Goal: Information Seeking & Learning: Find specific fact

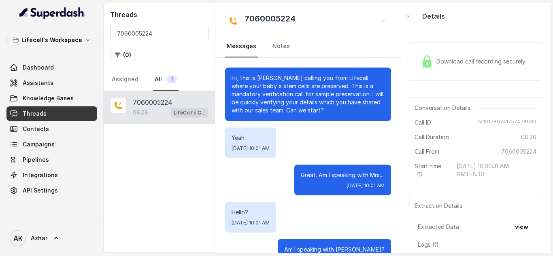
scroll to position [1052, 0]
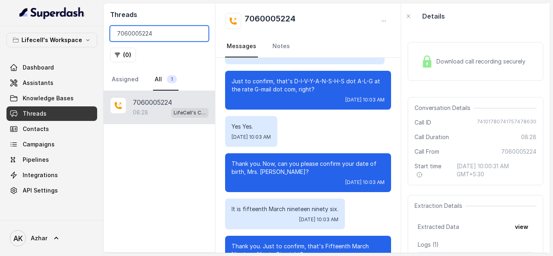
click at [133, 37] on input "7060005224" at bounding box center [159, 33] width 98 height 15
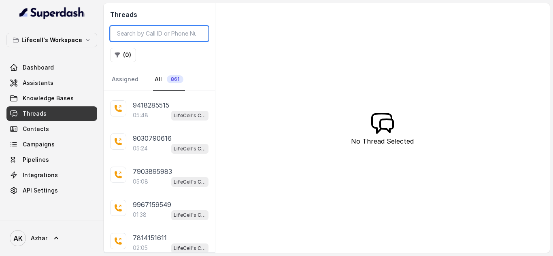
scroll to position [1521, 0]
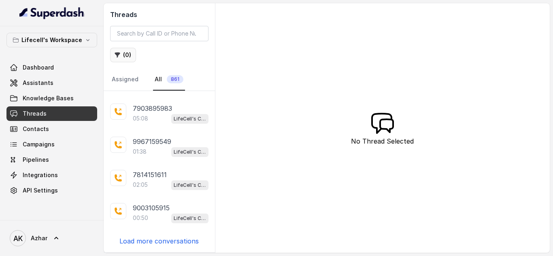
click at [119, 59] on button "( 0 )" at bounding box center [123, 55] width 26 height 15
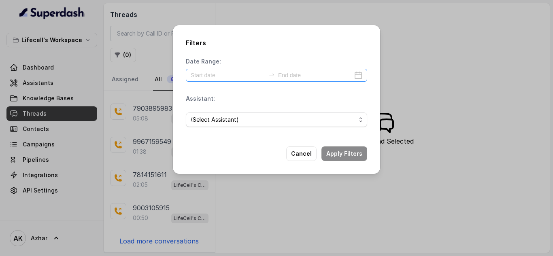
click at [355, 73] on div at bounding box center [276, 75] width 181 height 13
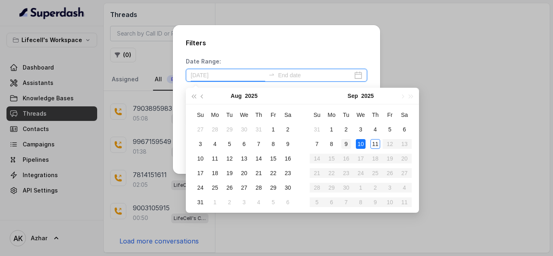
type input "[DATE]"
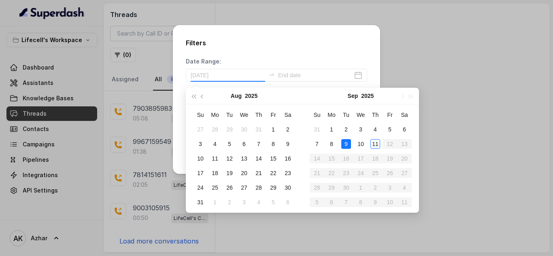
click at [347, 140] on div "9" at bounding box center [346, 144] width 10 height 10
type input "[DATE]"
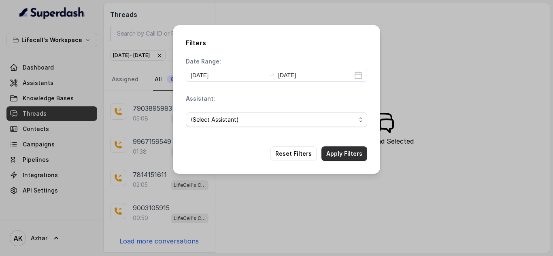
click at [332, 150] on button "Apply Filters" at bounding box center [344, 154] width 46 height 15
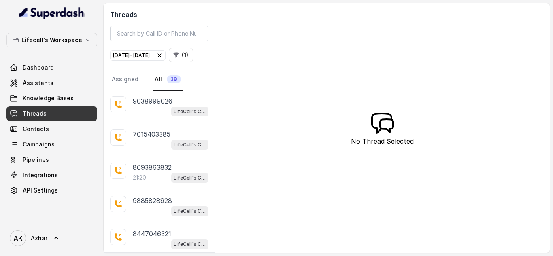
scroll to position [1065, 0]
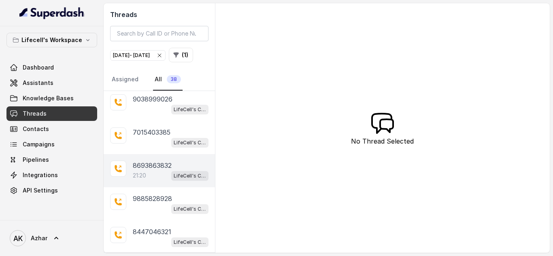
click at [156, 181] on div "21:20 LifeCell's Call Assistant" at bounding box center [171, 175] width 76 height 11
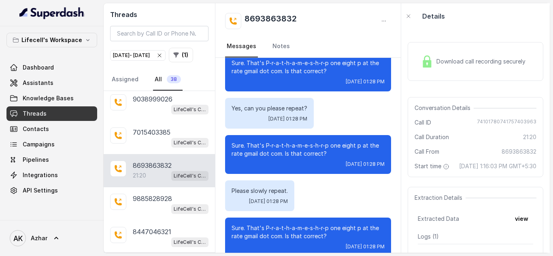
scroll to position [5210, 0]
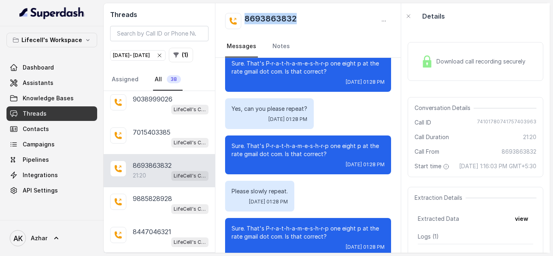
drag, startPoint x: 299, startPoint y: 19, endPoint x: 246, endPoint y: 19, distance: 52.6
click at [246, 19] on div "8693863832" at bounding box center [308, 21] width 166 height 16
copy h2 "8693863832"
click at [163, 52] on icon "button" at bounding box center [159, 55] width 6 height 6
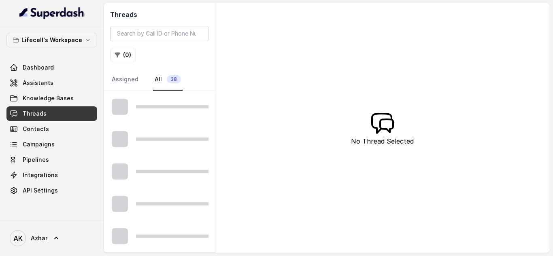
scroll to position [486, 0]
click at [168, 35] on input "search" at bounding box center [159, 33] width 98 height 15
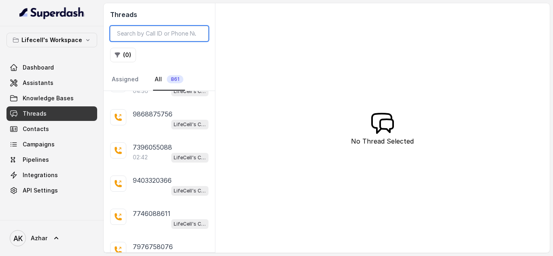
paste input "8693863832"
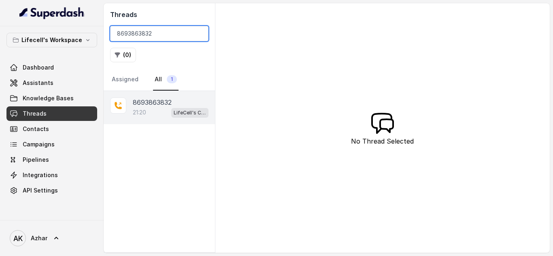
type input "8693863832"
click at [143, 103] on p "8693863832" at bounding box center [152, 103] width 39 height 10
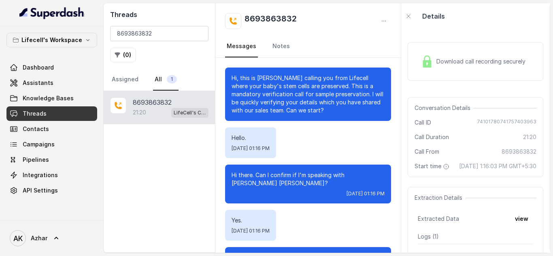
scroll to position [9536, 0]
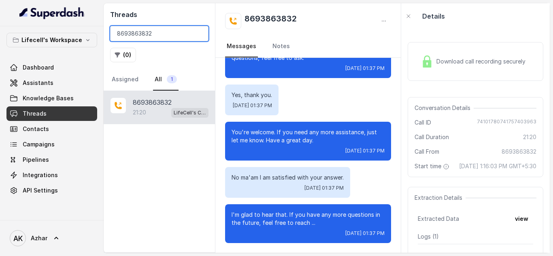
click at [127, 32] on input "8693863832" at bounding box center [159, 33] width 98 height 15
click at [124, 59] on button "( 0 )" at bounding box center [123, 55] width 26 height 15
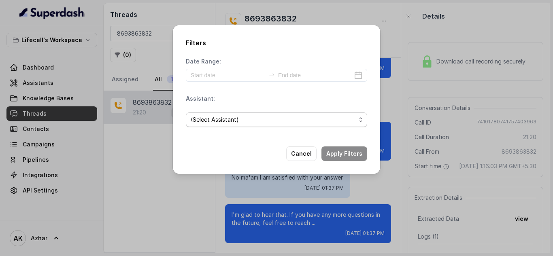
click at [253, 124] on span "(Select Assistant)" at bounding box center [273, 120] width 165 height 10
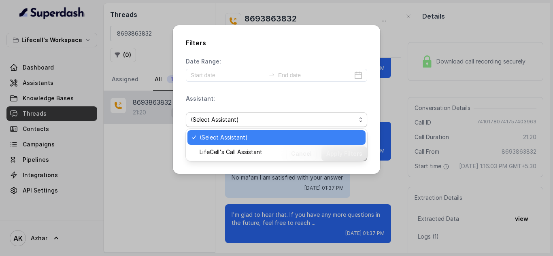
click at [146, 68] on div "Filters Date Range: Assistant: (Select Assistant) Cancel Apply Filters" at bounding box center [276, 128] width 553 height 256
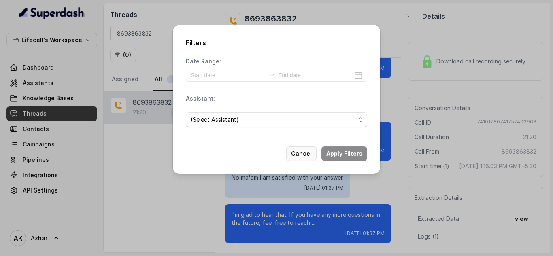
click at [310, 157] on button "Cancel" at bounding box center [301, 154] width 30 height 15
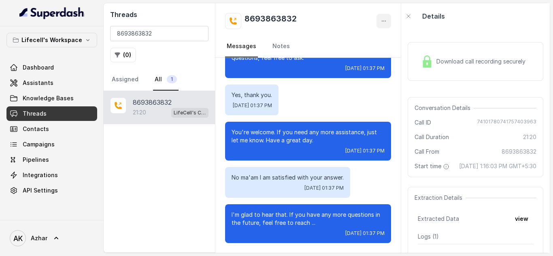
click at [382, 22] on icon "button" at bounding box center [383, 21] width 6 height 6
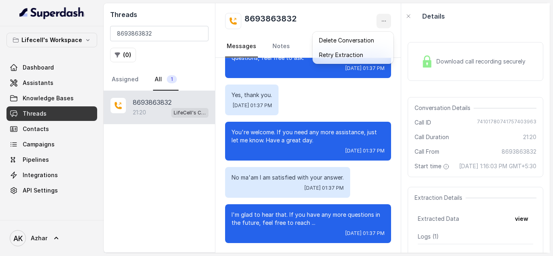
click at [177, 172] on div "Threads 8693863832 ( 0 ) Assigned All [PHONE_NUMBER]:20 LifeCell's Call Assista…" at bounding box center [327, 128] width 446 height 250
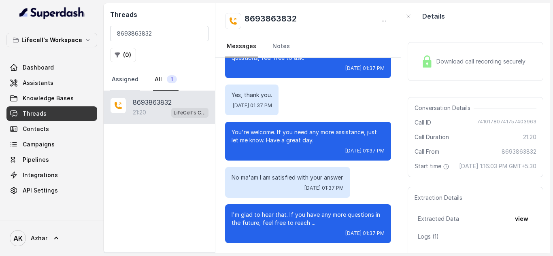
click at [134, 84] on link "Assigned" at bounding box center [125, 80] width 30 height 22
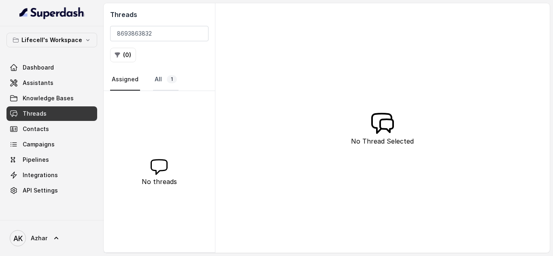
click at [162, 77] on link "All 1" at bounding box center [165, 80] width 25 height 22
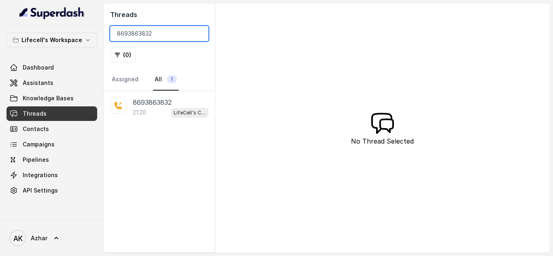
click at [140, 30] on input "8693863832" at bounding box center [159, 33] width 98 height 15
